Goal: Find specific page/section: Find specific page/section

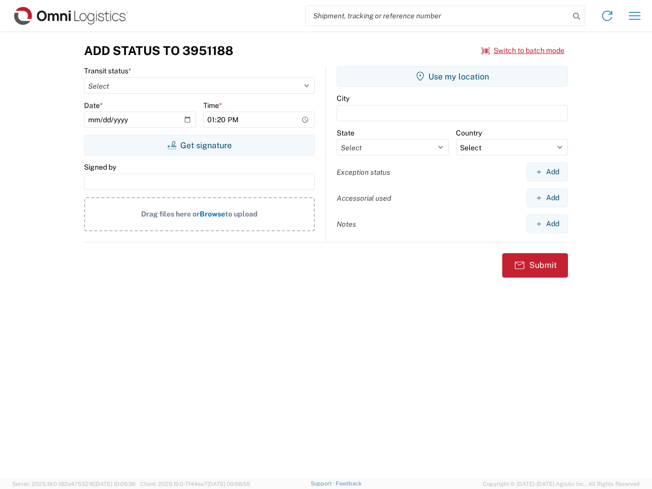
click at [437, 16] on input "search" at bounding box center [438, 15] width 264 height 19
click at [577, 16] on icon at bounding box center [576, 16] width 14 height 14
click at [607, 16] on icon at bounding box center [607, 16] width 16 height 16
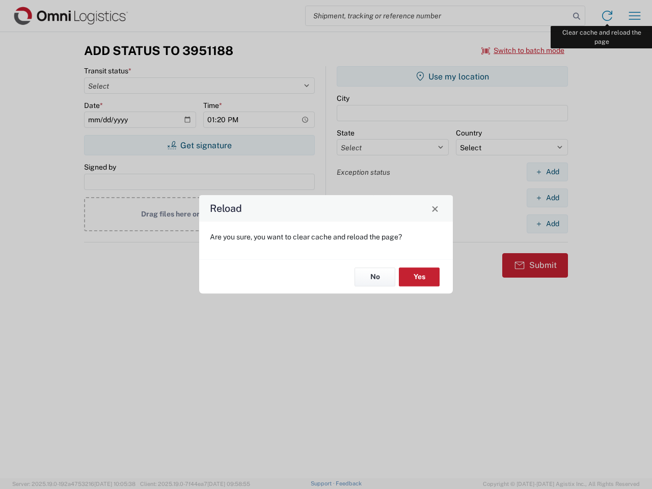
click at [635, 16] on div "Reload Are you sure, you want to clear cache and reload the page? No Yes" at bounding box center [326, 244] width 652 height 489
click at [523, 50] on div "Reload Are you sure, you want to clear cache and reload the page? No Yes" at bounding box center [326, 244] width 652 height 489
click at [199, 145] on div "Reload Are you sure, you want to clear cache and reload the page? No Yes" at bounding box center [326, 244] width 652 height 489
click at [452, 76] on div "Reload Are you sure, you want to clear cache and reload the page? No Yes" at bounding box center [326, 244] width 652 height 489
click at [547, 172] on div "Reload Are you sure, you want to clear cache and reload the page? No Yes" at bounding box center [326, 244] width 652 height 489
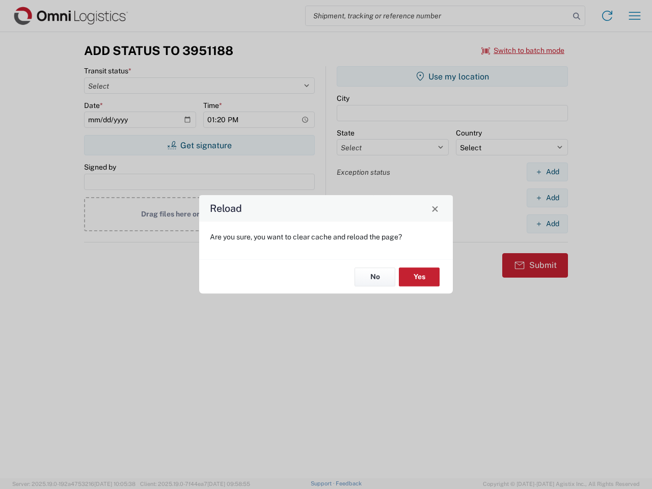
click at [547, 198] on div "Reload Are you sure, you want to clear cache and reload the page? No Yes" at bounding box center [326, 244] width 652 height 489
click at [547, 224] on div "Reload Are you sure, you want to clear cache and reload the page? No Yes" at bounding box center [326, 244] width 652 height 489
